Goal: Task Accomplishment & Management: Manage account settings

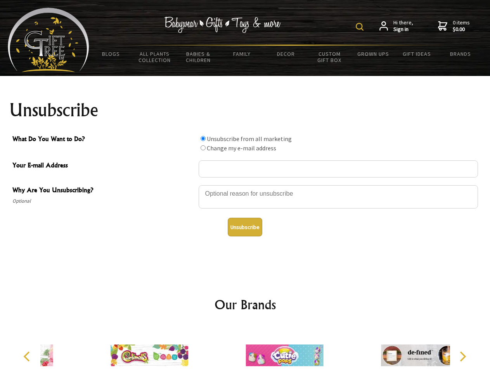
click at [361, 27] on img at bounding box center [360, 27] width 8 height 8
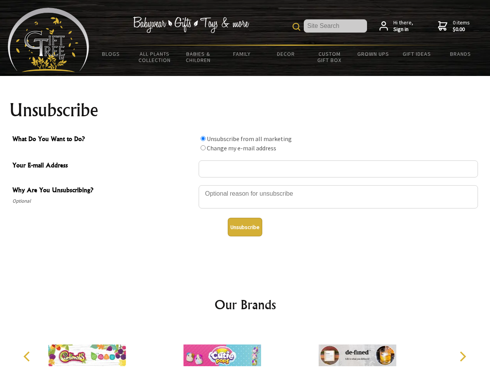
click at [245, 185] on div at bounding box center [338, 198] width 279 height 27
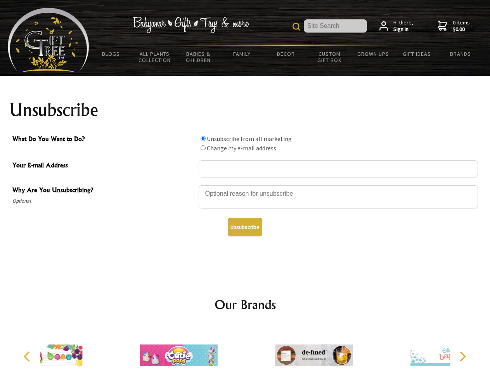
click at [203, 139] on input "What Do You Want to Do?" at bounding box center [203, 138] width 5 height 5
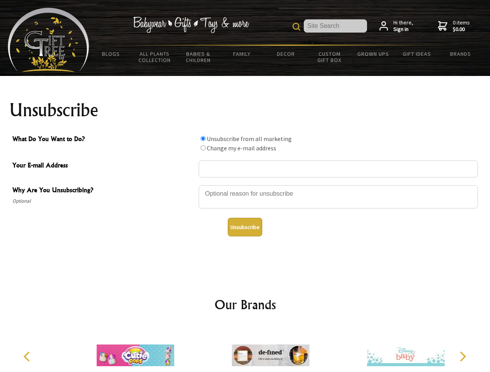
click at [203, 148] on input "What Do You Want to Do?" at bounding box center [203, 148] width 5 height 5
radio input "true"
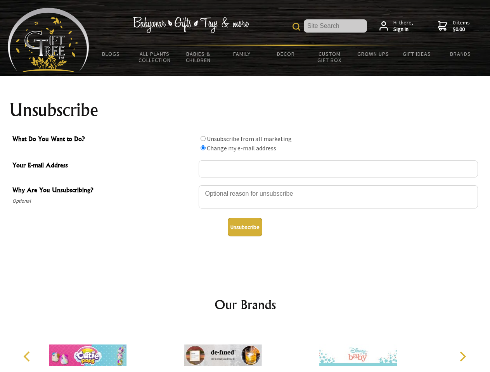
click at [245, 227] on button "Unsubscribe" at bounding box center [245, 227] width 35 height 19
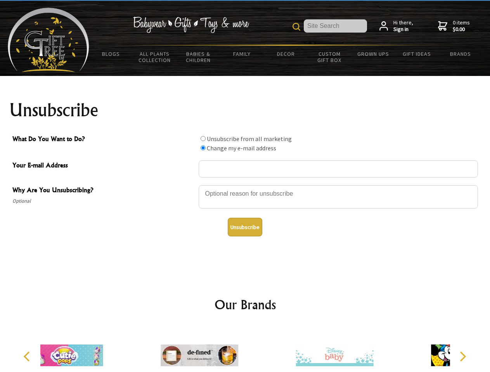
click at [28, 357] on icon "Previous" at bounding box center [28, 357] width 10 height 10
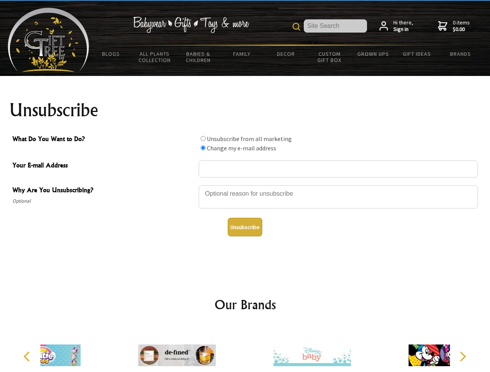
click at [463, 357] on icon "Next" at bounding box center [462, 357] width 10 height 10
